Goal: Book appointment/travel/reservation

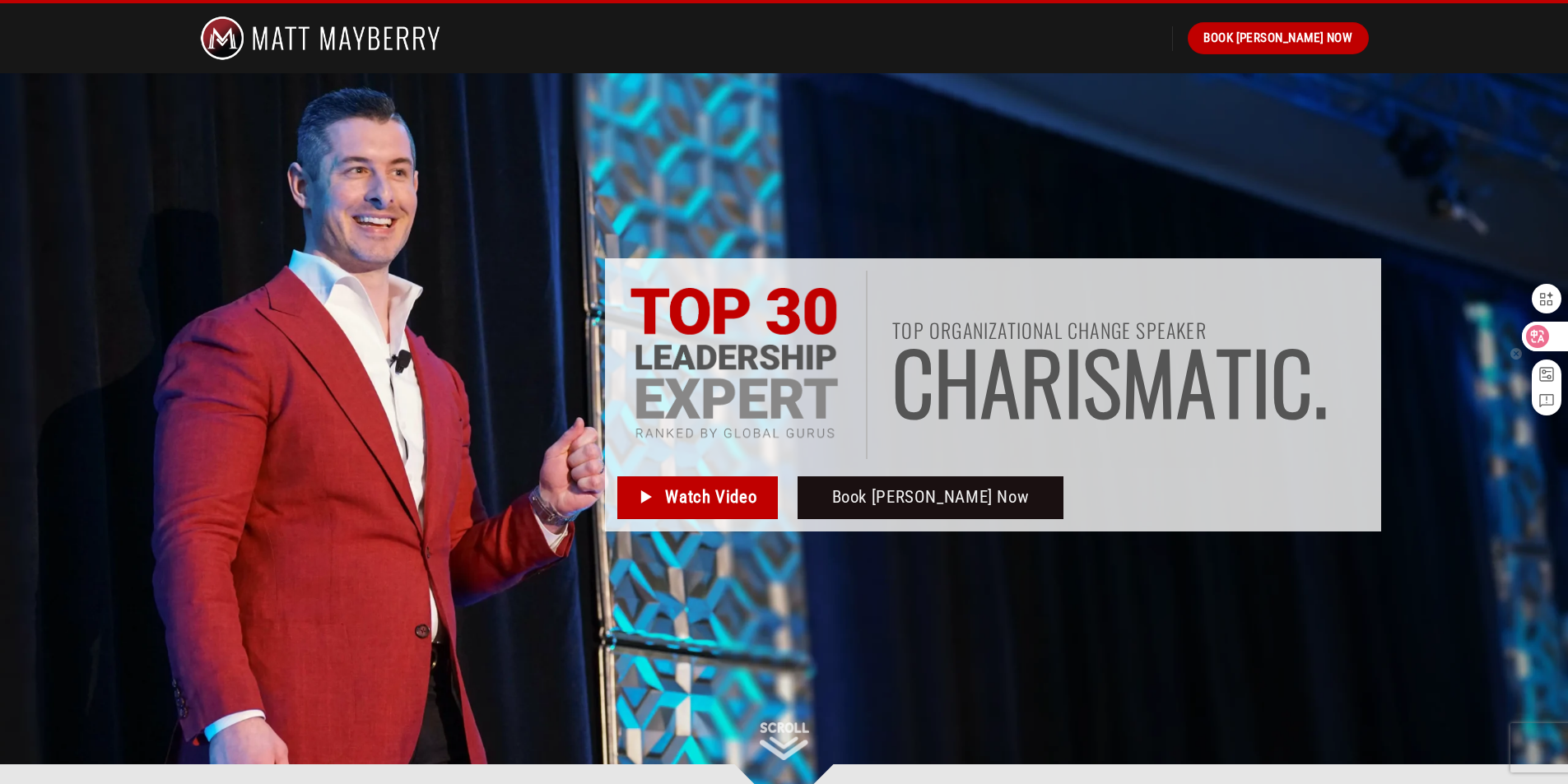
click at [1544, 337] on icon at bounding box center [1537, 336] width 17 height 17
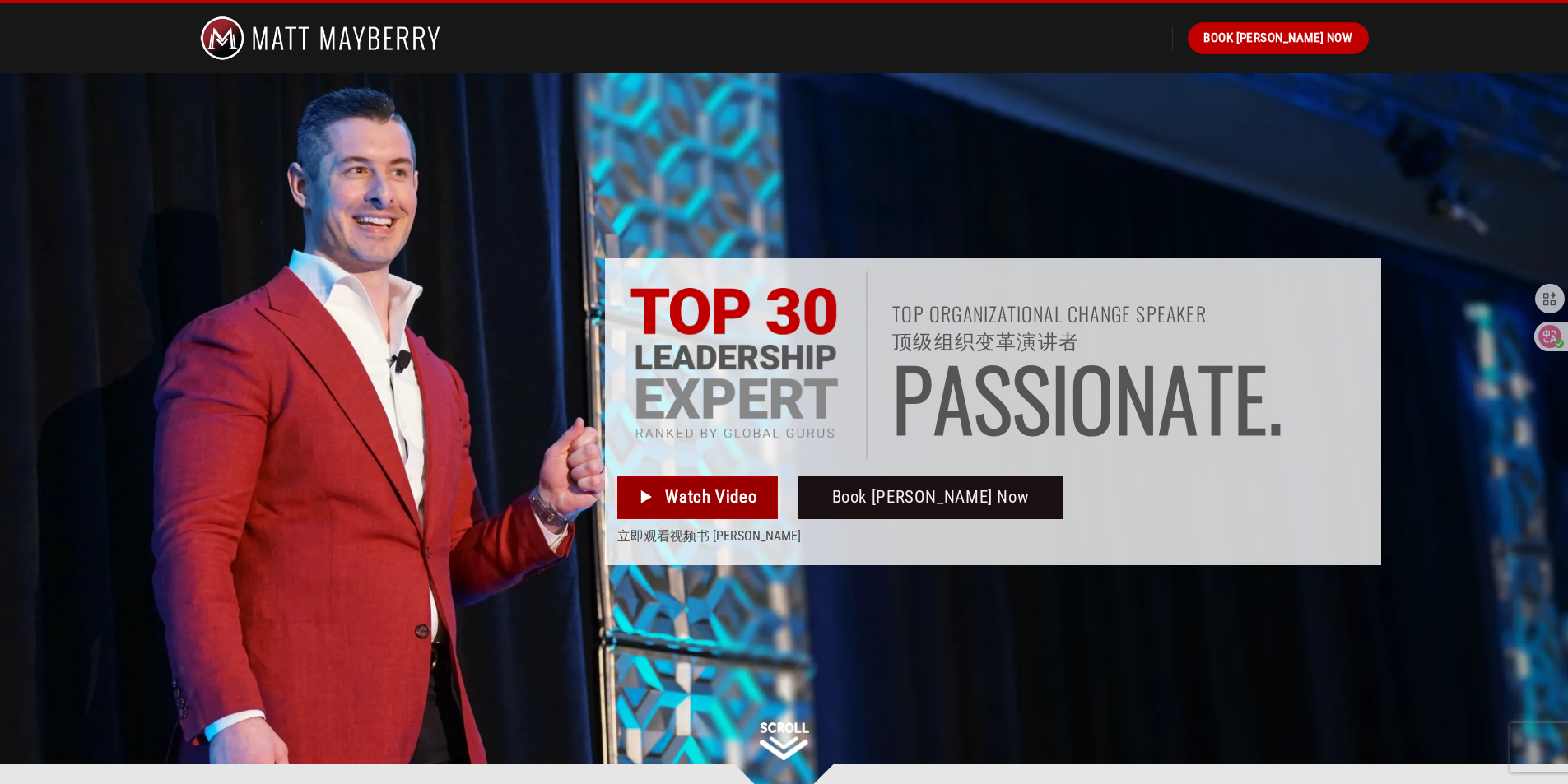
click at [714, 503] on span "Watch Video" at bounding box center [711, 497] width 92 height 28
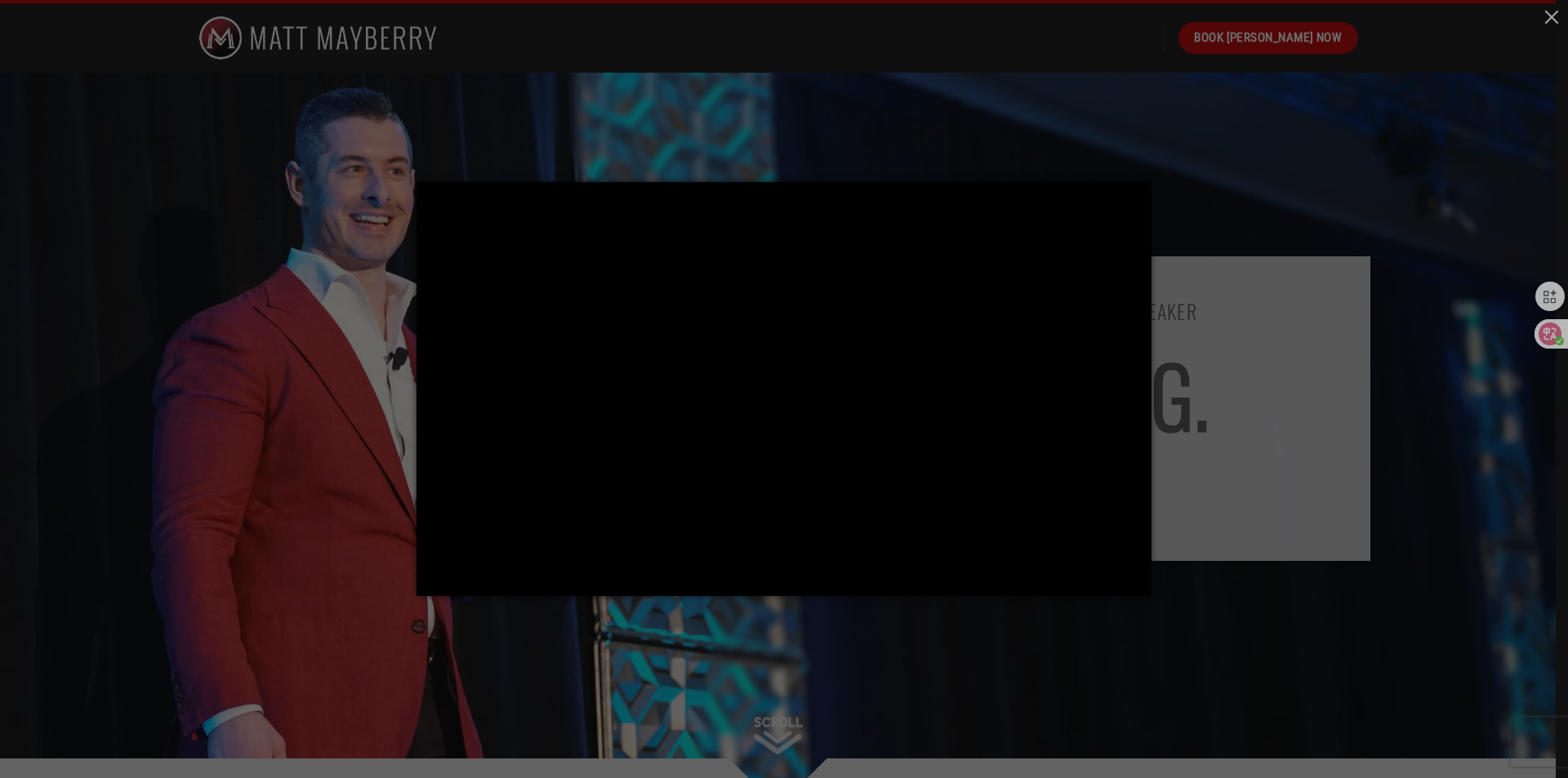
click at [1204, 142] on div at bounding box center [784, 389] width 1568 height 778
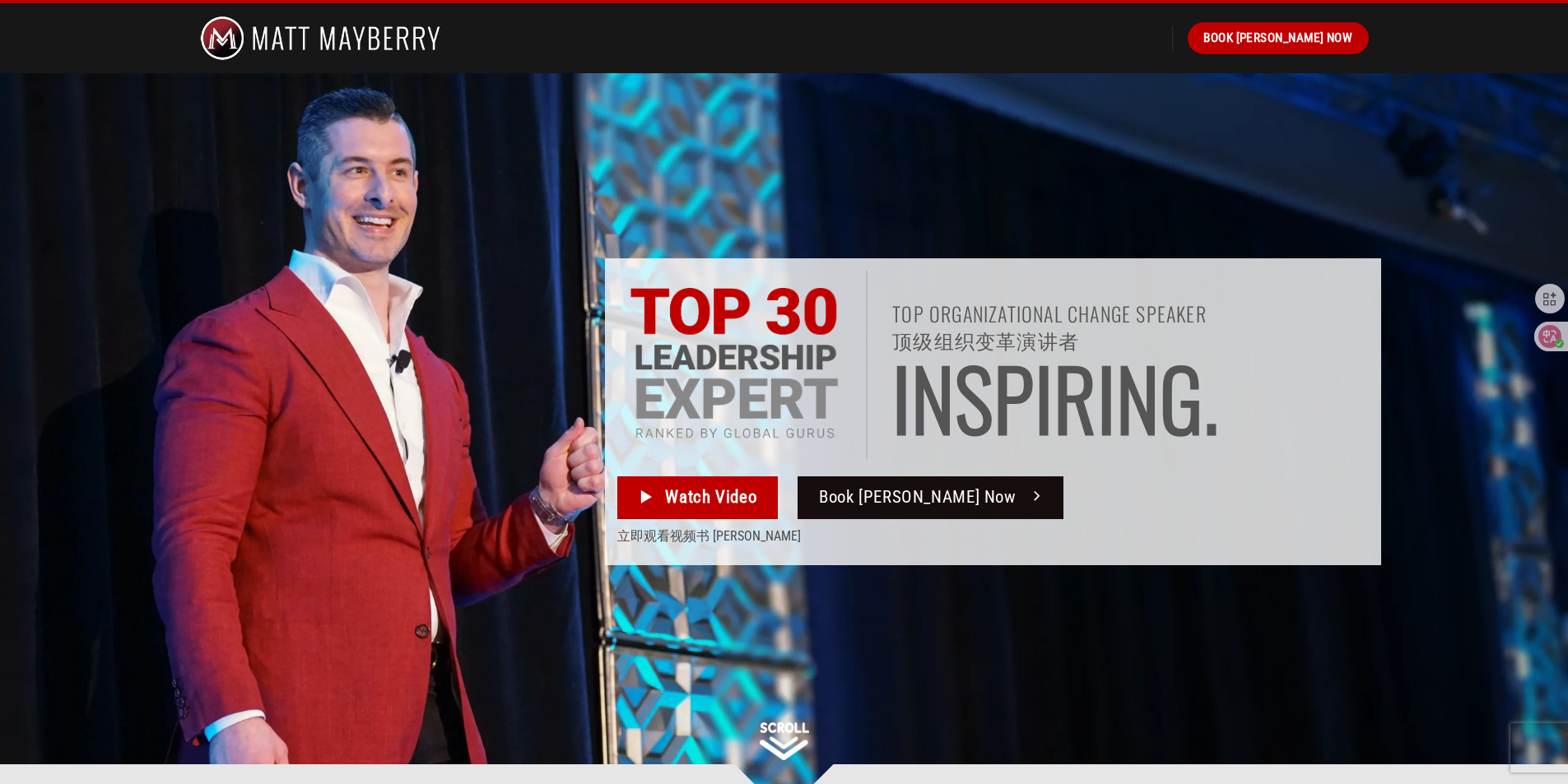
click at [922, 502] on span "Book [PERSON_NAME] Now" at bounding box center [918, 497] width 197 height 28
